Goal: Find specific page/section

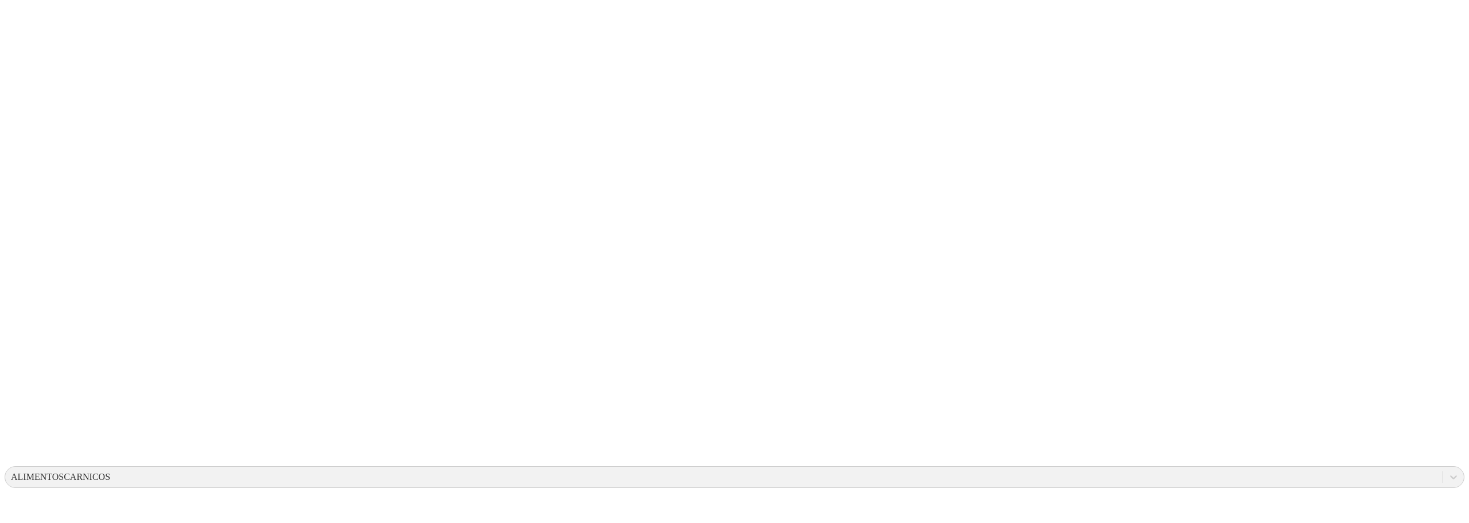
click at [618, 174] on div at bounding box center [735, 261] width 1460 height 523
